Goal: Use online tool/utility: Utilize a website feature to perform a specific function

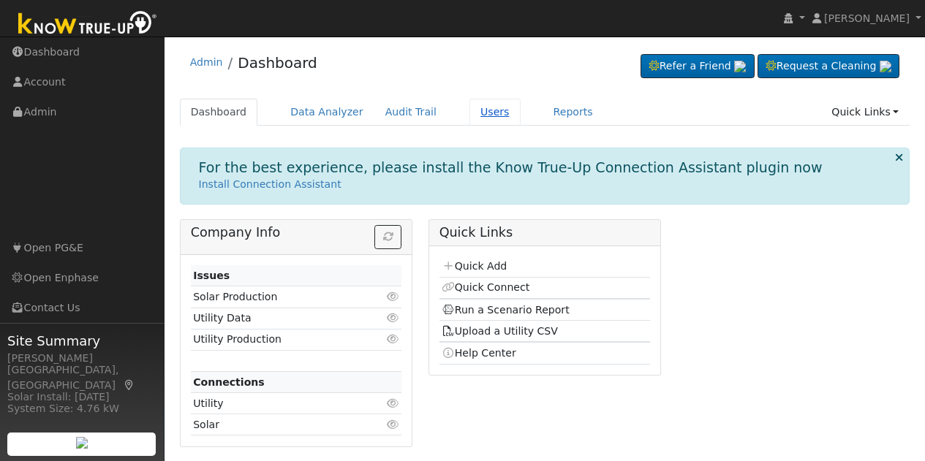
click at [469, 108] on link "Users" at bounding box center [494, 112] width 51 height 27
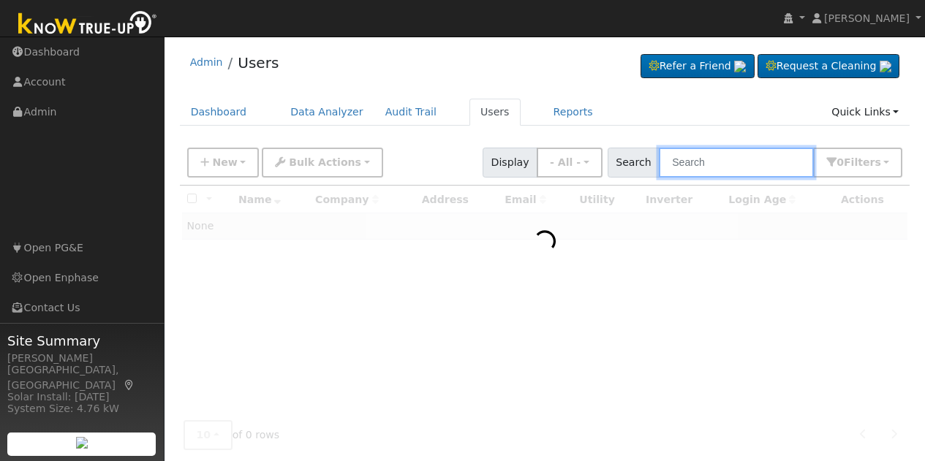
click at [714, 158] on input "text" at bounding box center [736, 163] width 155 height 30
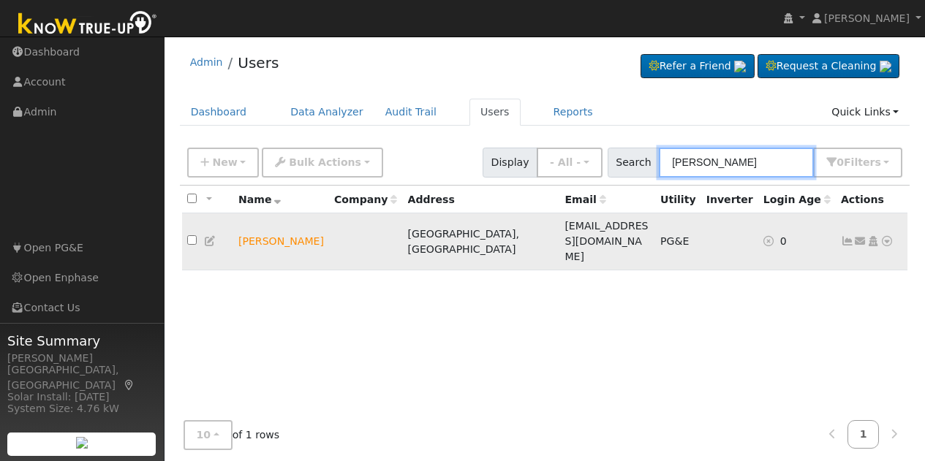
type input "sandeep gill"
click at [886, 236] on icon at bounding box center [886, 241] width 13 height 10
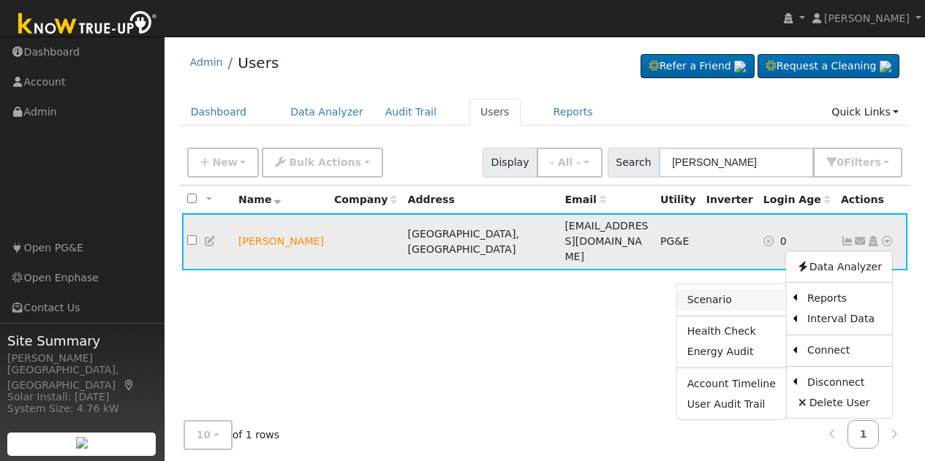
click at [751, 290] on link "Scenario" at bounding box center [731, 300] width 109 height 20
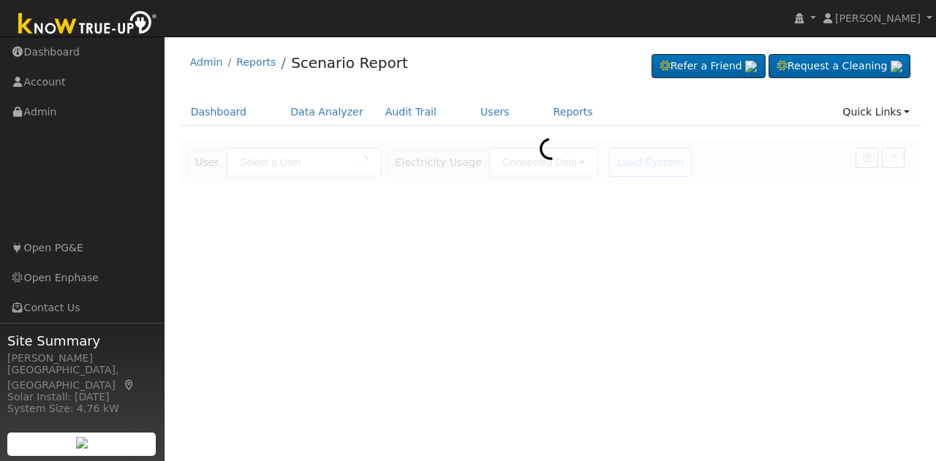
type input "[PERSON_NAME]"
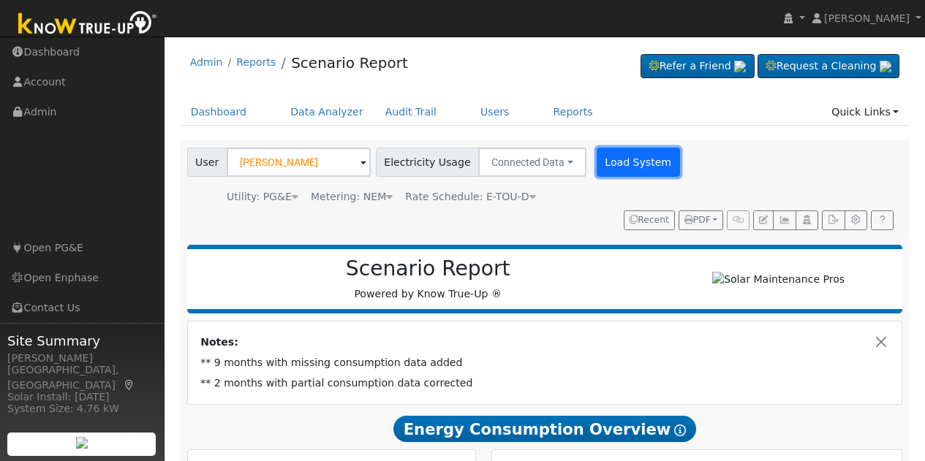
click at [627, 166] on button "Load System" at bounding box center [638, 162] width 83 height 29
click at [620, 151] on button "Load System" at bounding box center [638, 162] width 83 height 29
click at [612, 163] on button "Load System" at bounding box center [638, 162] width 83 height 29
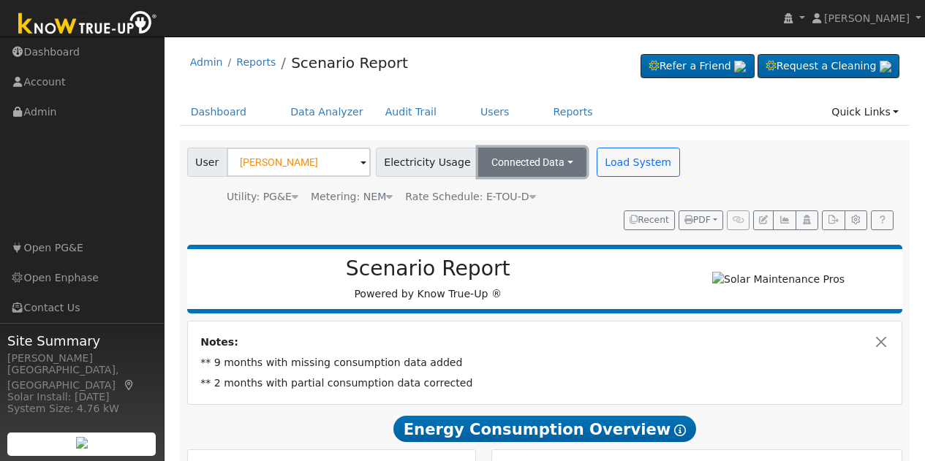
click at [499, 159] on button "Connected Data" at bounding box center [532, 162] width 108 height 29
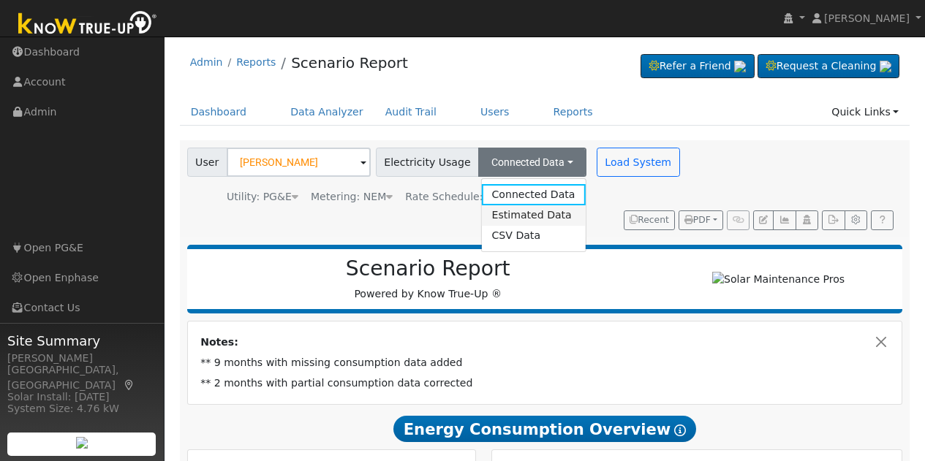
click at [513, 216] on link "Estimated Data" at bounding box center [533, 215] width 104 height 20
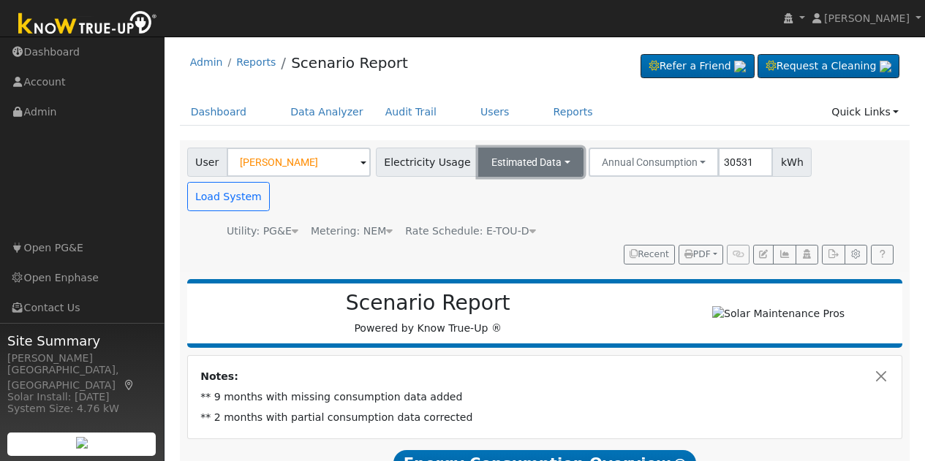
click at [515, 163] on button "Estimated Data" at bounding box center [530, 162] width 105 height 29
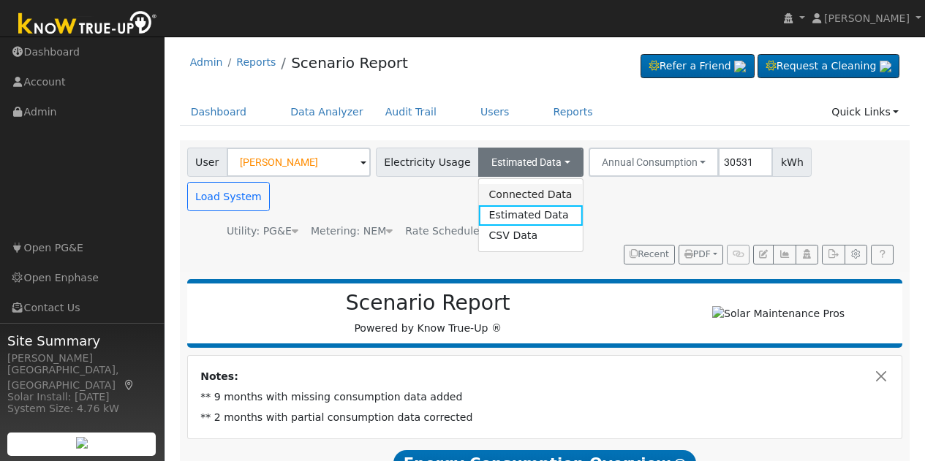
click at [512, 199] on link "Connected Data" at bounding box center [530, 194] width 104 height 20
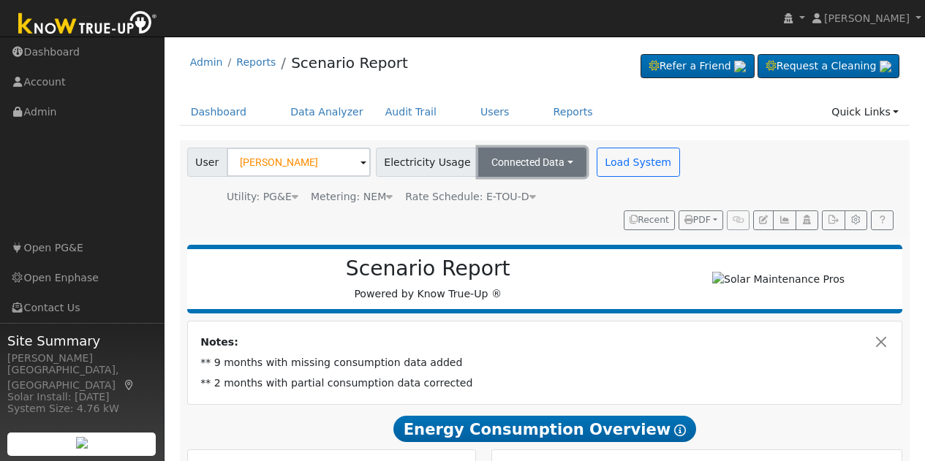
click at [478, 172] on button "Connected Data" at bounding box center [532, 162] width 108 height 29
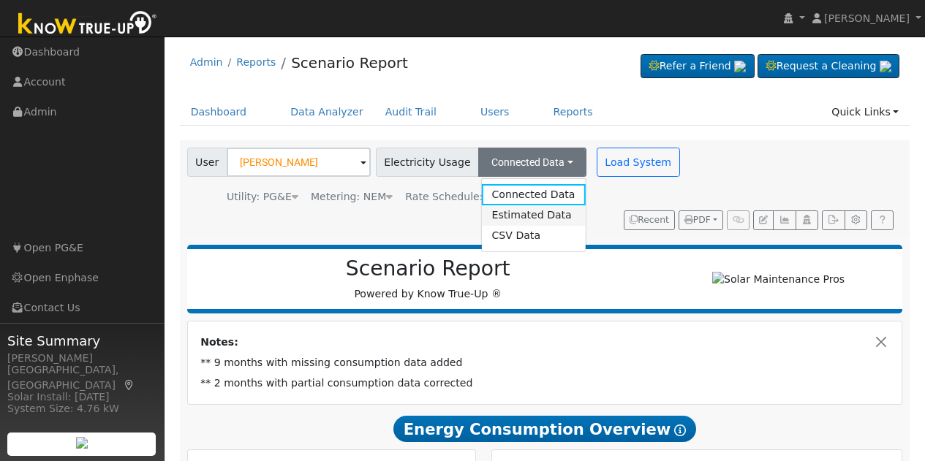
click at [502, 216] on link "Estimated Data" at bounding box center [533, 215] width 104 height 20
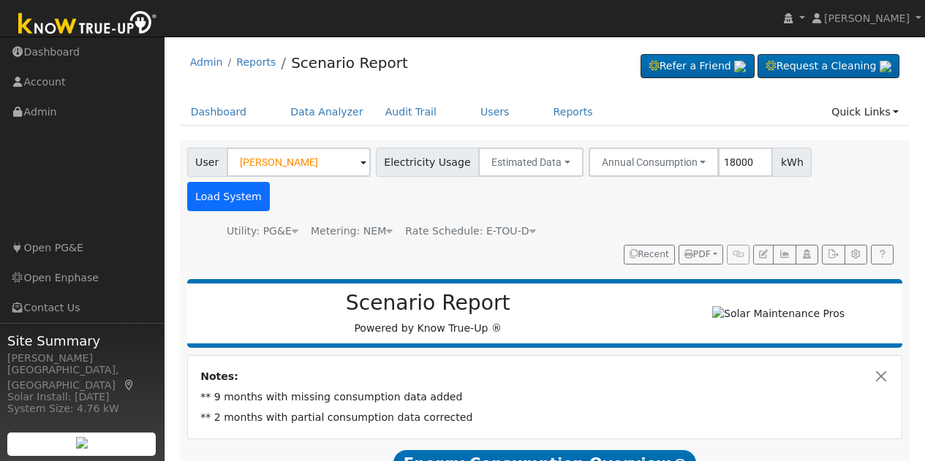
type input "18000"
click at [271, 182] on button "Load System" at bounding box center [228, 196] width 83 height 29
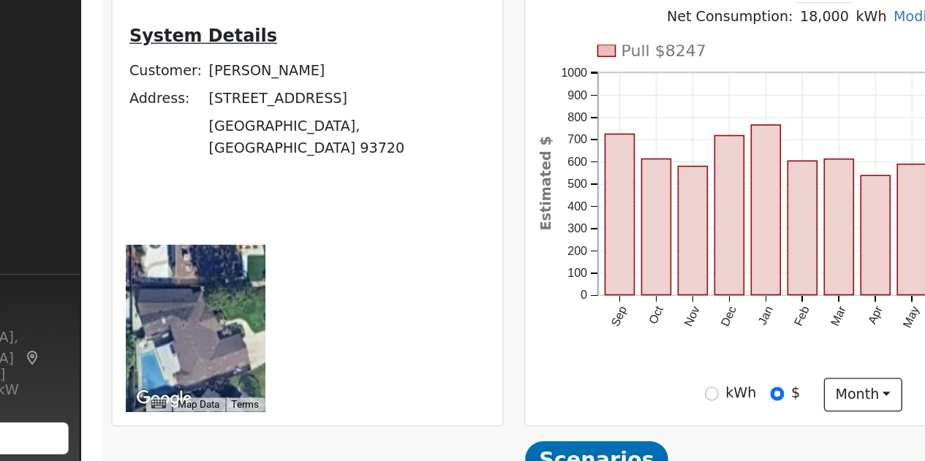
scroll to position [325, 0]
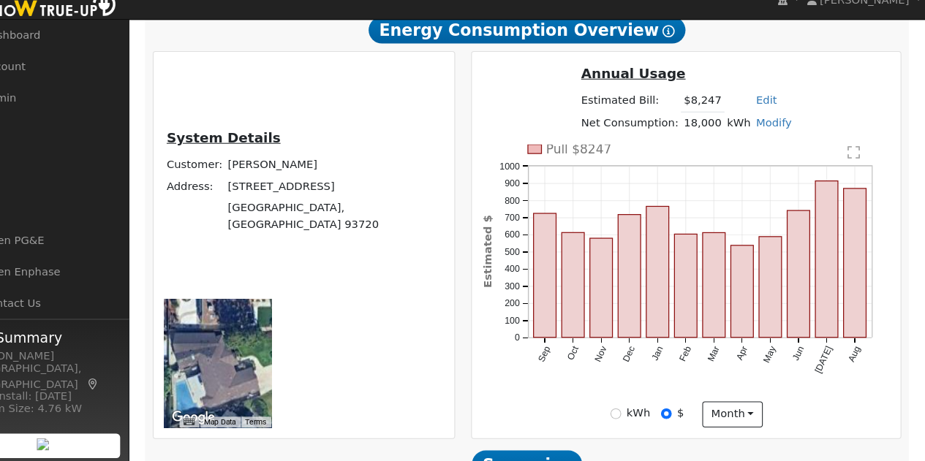
type input "100"
type input "110"
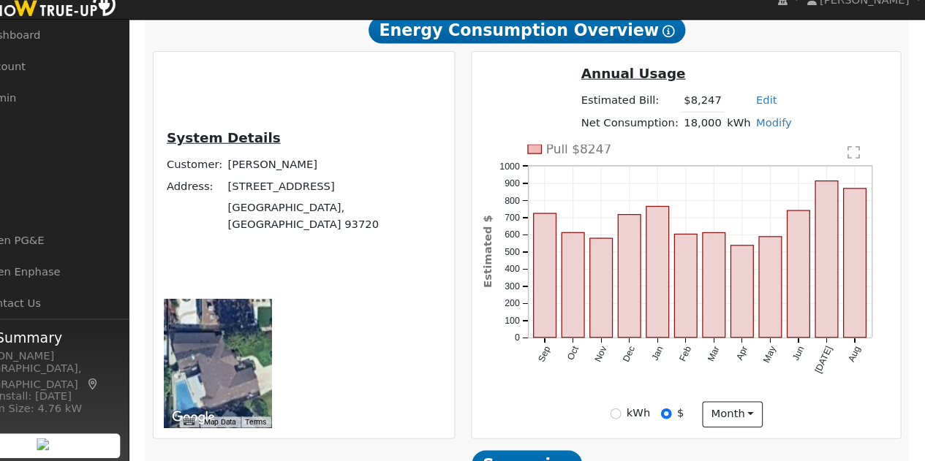
type input "110"
type input "1"
type input "107"
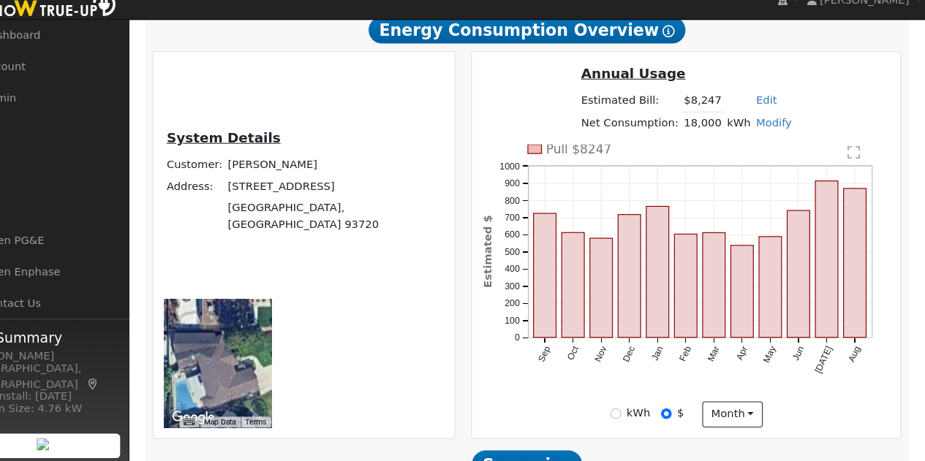
type input "20"
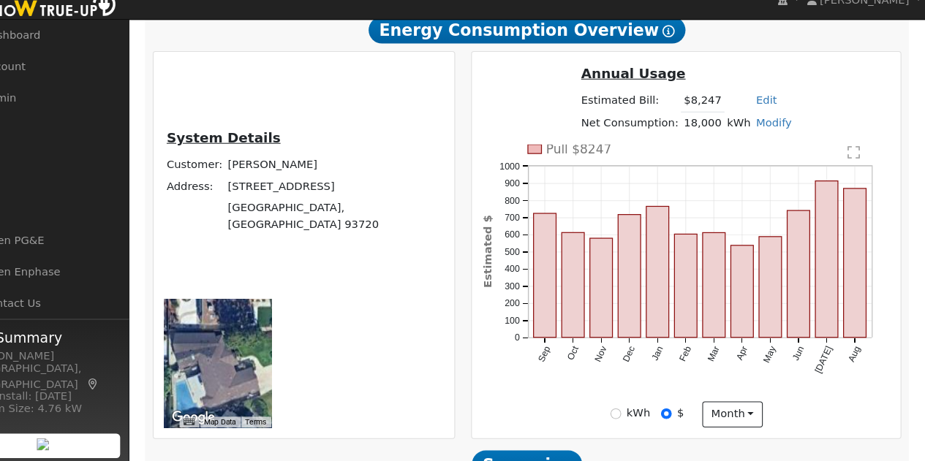
type input "15"
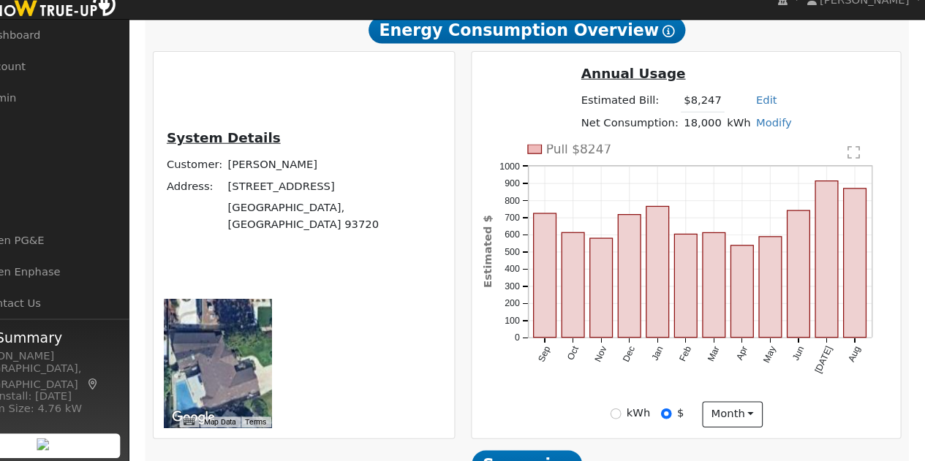
type input "20"
type input "30"
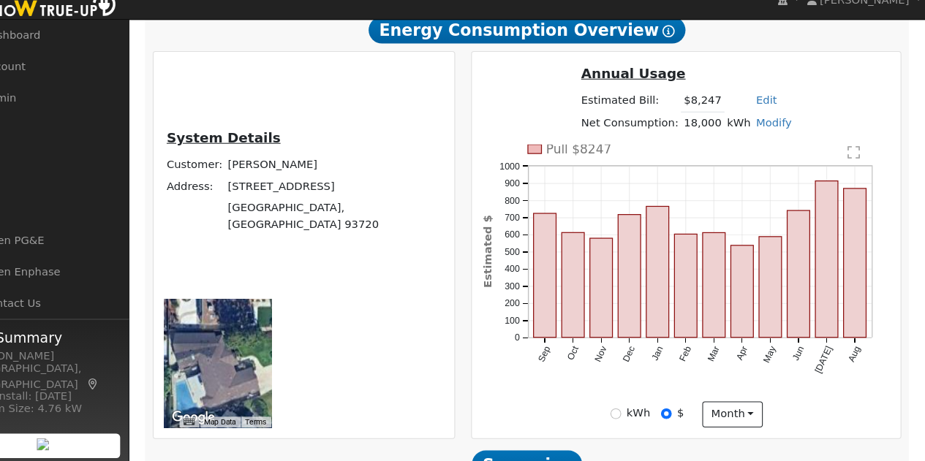
type input "20"
type input "30"
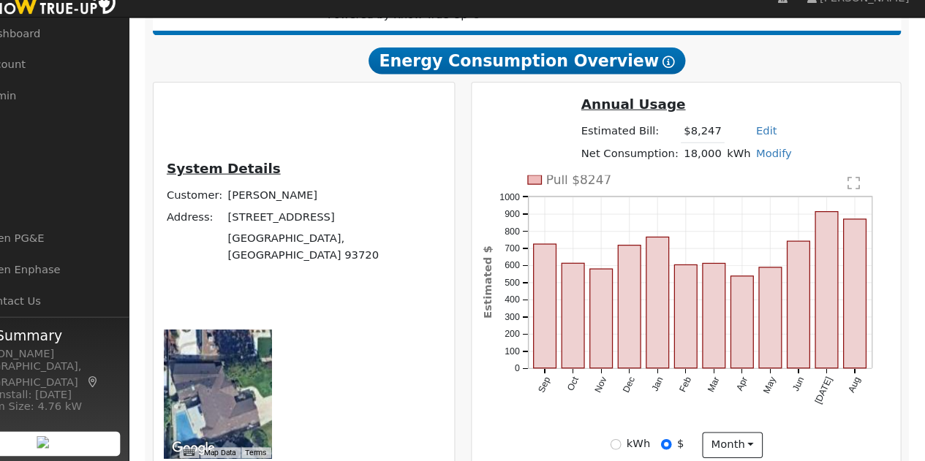
type input "7"
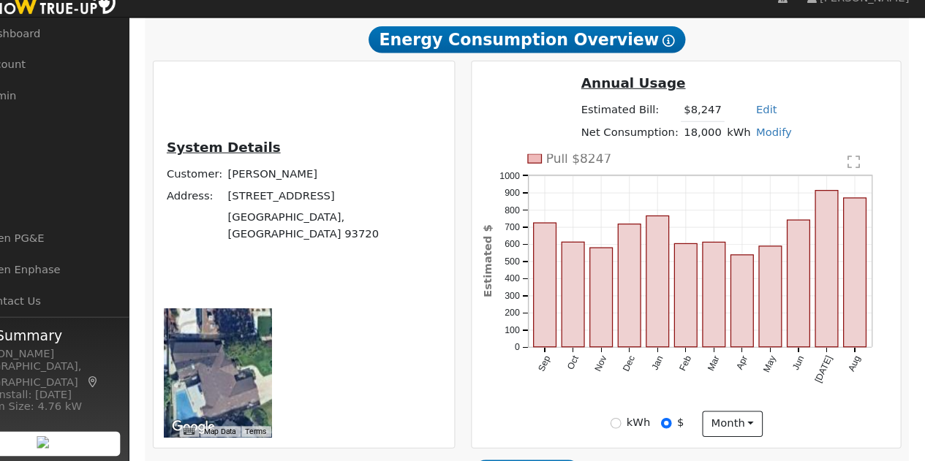
scroll to position [328, 0]
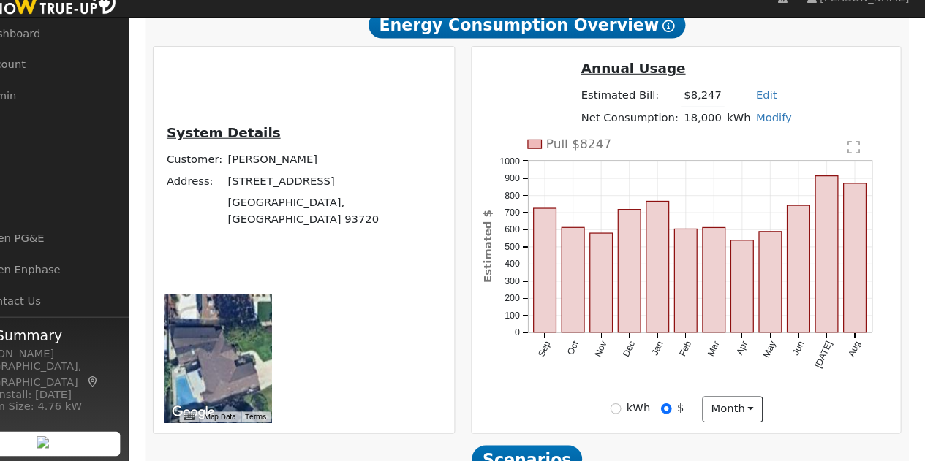
type input "27"
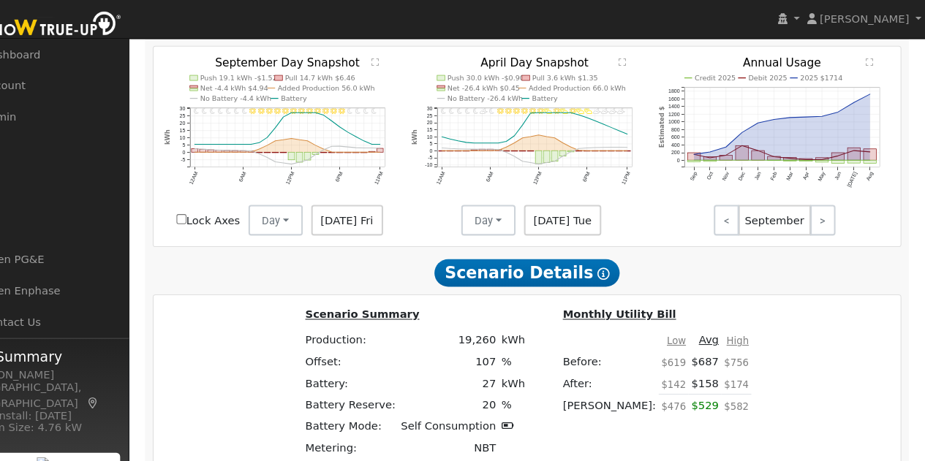
scroll to position [1018, 0]
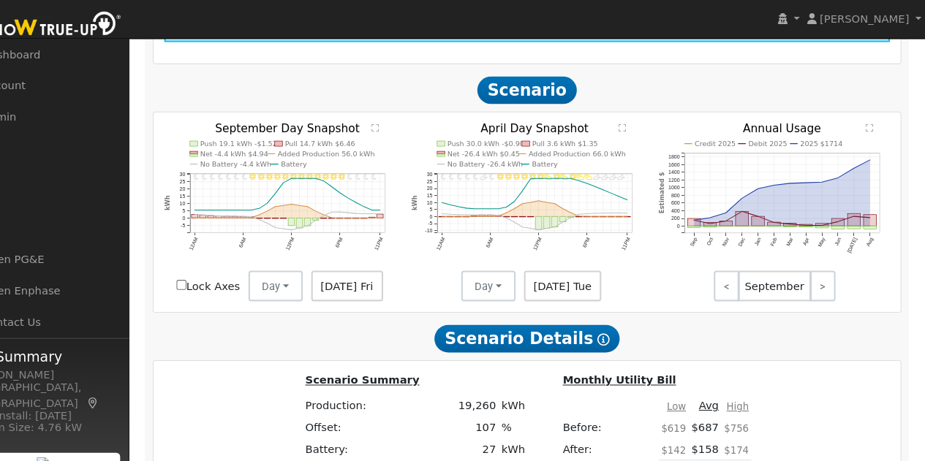
type input "$73,500"
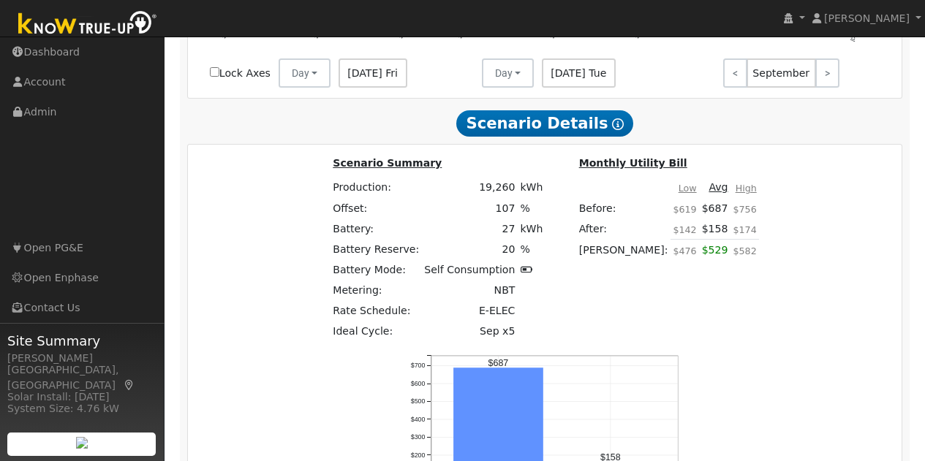
scroll to position [1230, 0]
